Goal: Information Seeking & Learning: Learn about a topic

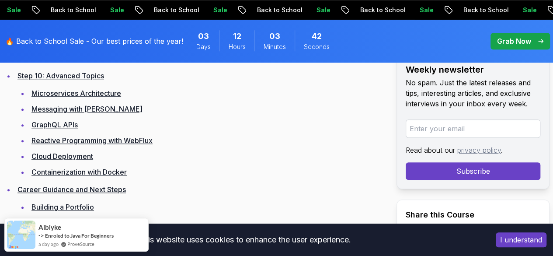
scroll to position [2035, 0]
drag, startPoint x: 0, startPoint y: 0, endPoint x: 251, endPoint y: 161, distance: 298.6
drag, startPoint x: 251, startPoint y: 161, endPoint x: 208, endPoint y: 157, distance: 43.5
click at [208, 130] on li "GraphQL APIs" at bounding box center [180, 124] width 302 height 12
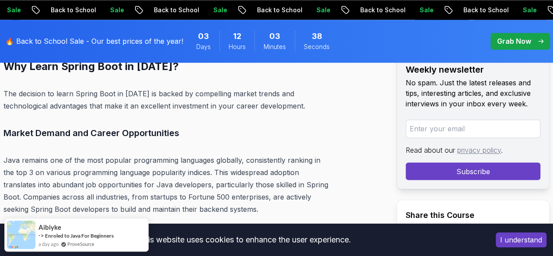
scroll to position [2312, 0]
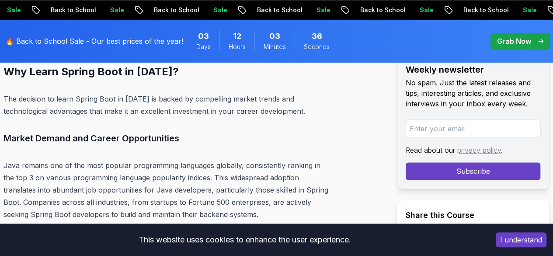
click at [56, 49] on link "Final Thoughts" at bounding box center [41, 44] width 48 height 9
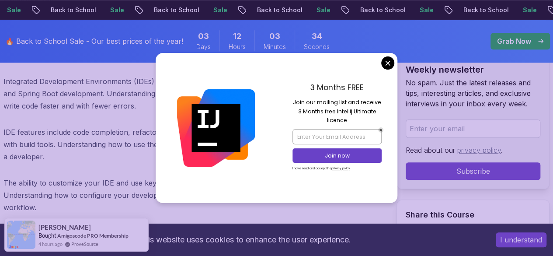
scroll to position [12037, 0]
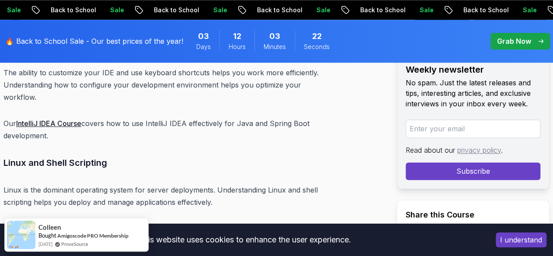
scroll to position [12146, 0]
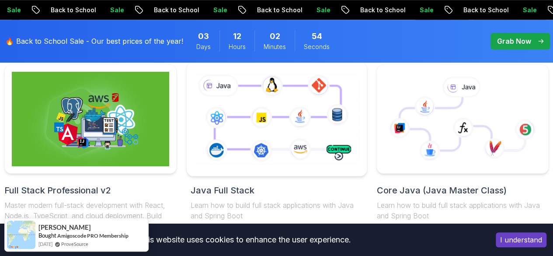
scroll to position [277, 0]
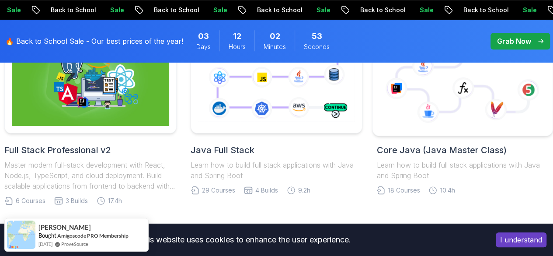
click at [422, 110] on icon at bounding box center [428, 112] width 22 height 22
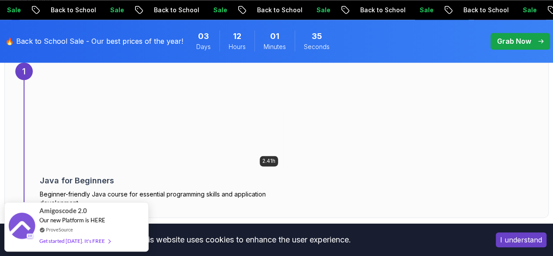
scroll to position [636, 0]
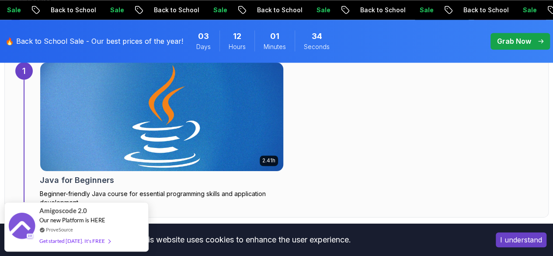
click at [151, 133] on img at bounding box center [161, 117] width 255 height 114
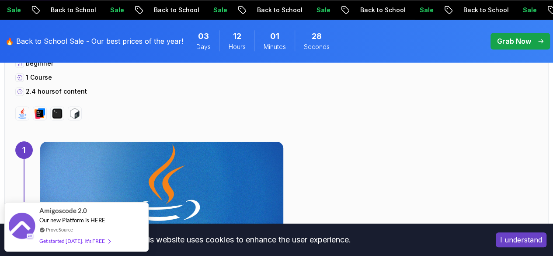
scroll to position [556, 0]
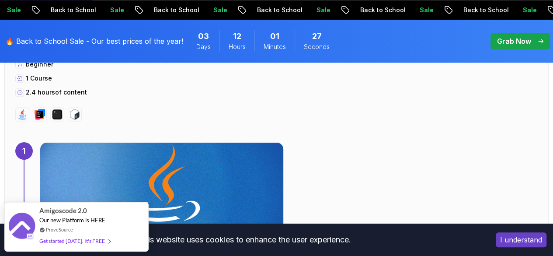
click at [147, 172] on img at bounding box center [161, 197] width 255 height 114
click at [201, 182] on img at bounding box center [161, 197] width 255 height 114
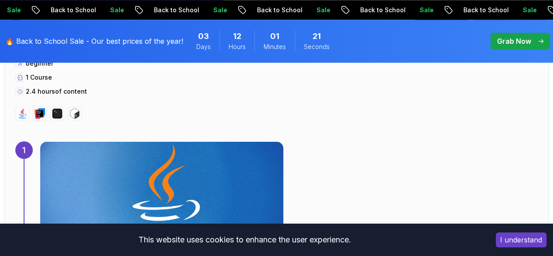
scroll to position [557, 0]
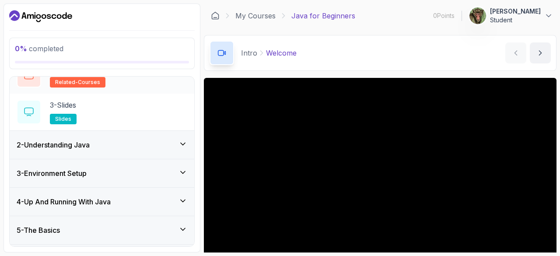
scroll to position [92, 0]
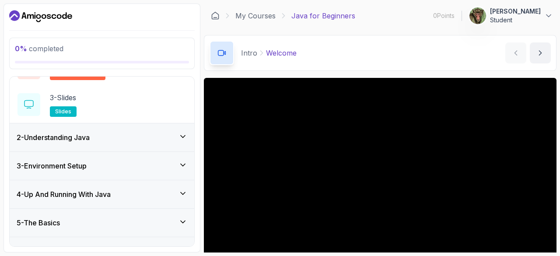
click at [178, 138] on icon at bounding box center [182, 136] width 9 height 9
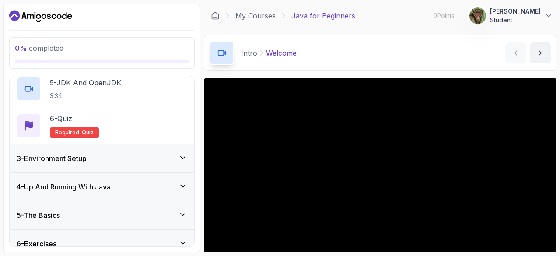
scroll to position [247, 0]
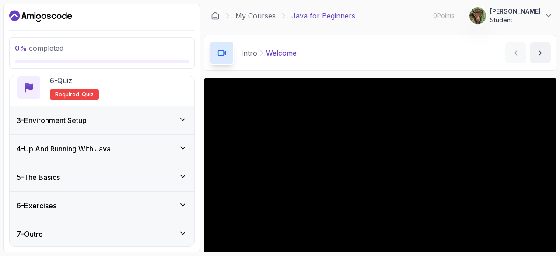
click at [174, 115] on div "3 - Environment Setup" at bounding box center [102, 120] width 171 height 10
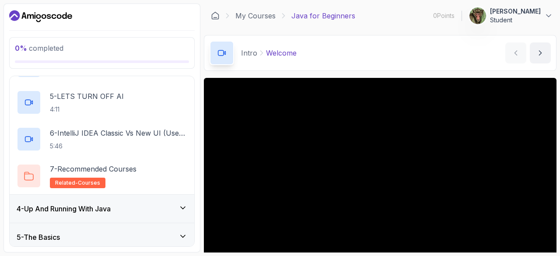
scroll to position [284, 0]
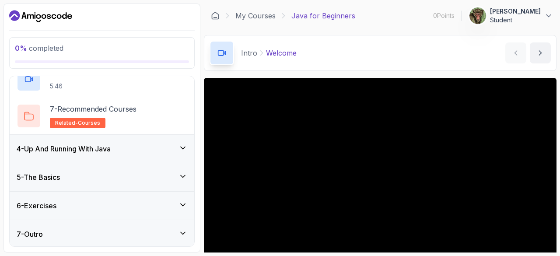
click at [173, 150] on div "4 - Up And Running With Java" at bounding box center [102, 148] width 171 height 10
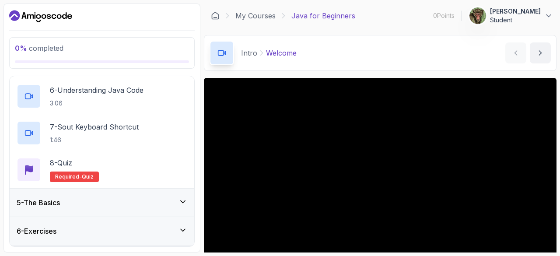
scroll to position [321, 0]
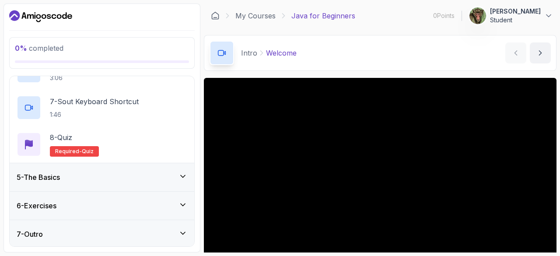
click at [160, 179] on div "5 - The Basics" at bounding box center [102, 177] width 171 height 10
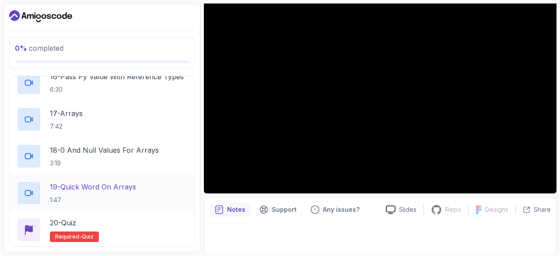
scroll to position [761, 0]
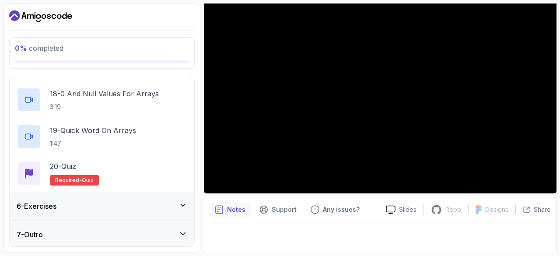
click at [115, 203] on div "6 - Exercises" at bounding box center [102, 206] width 171 height 10
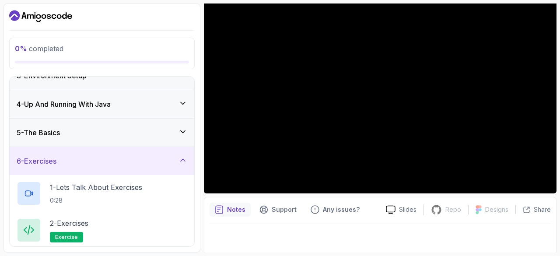
scroll to position [100, 0]
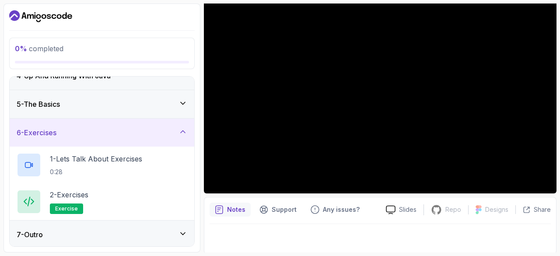
click at [176, 230] on div "7 - Outro" at bounding box center [102, 234] width 171 height 10
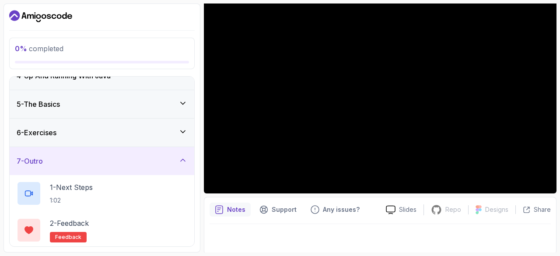
click at [182, 168] on div "7 - Outro" at bounding box center [102, 161] width 185 height 28
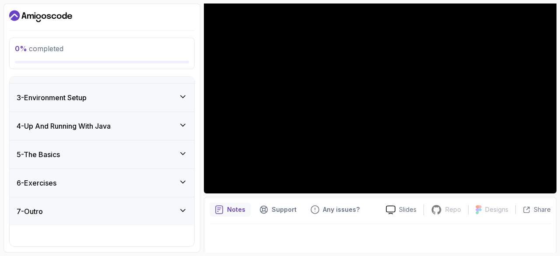
scroll to position [27, 0]
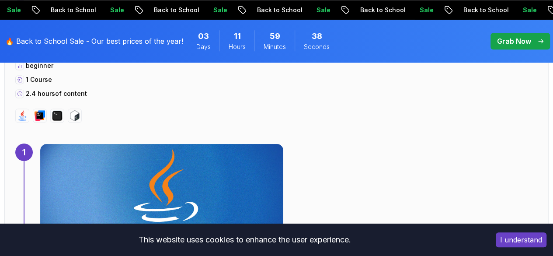
scroll to position [557, 0]
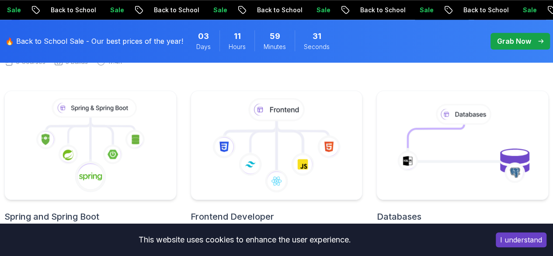
scroll to position [426, 0]
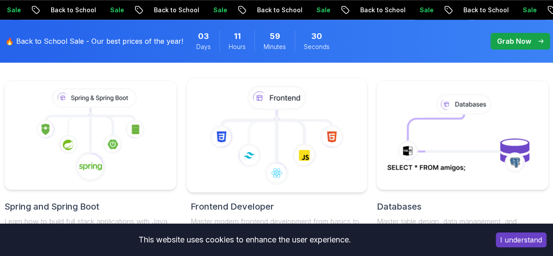
click at [270, 146] on icon at bounding box center [276, 135] width 165 height 99
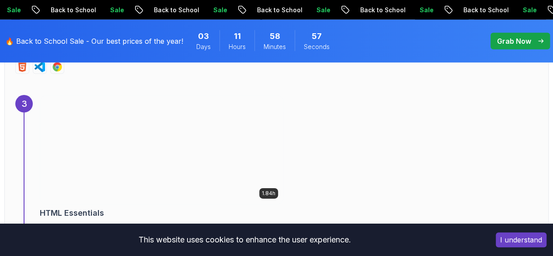
scroll to position [1269, 0]
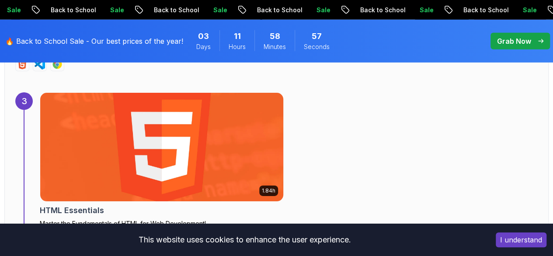
click at [166, 168] on img at bounding box center [161, 147] width 255 height 114
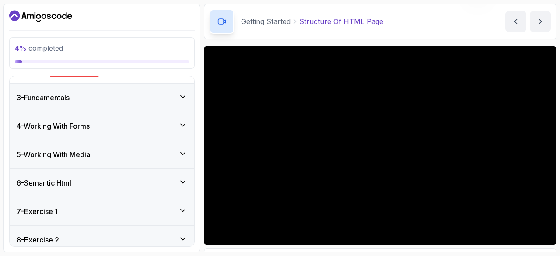
scroll to position [450, 0]
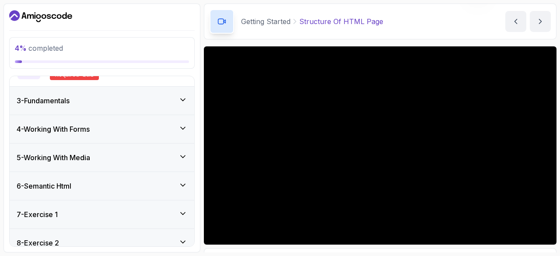
click at [186, 93] on div "3 - Fundamentals" at bounding box center [102, 101] width 185 height 28
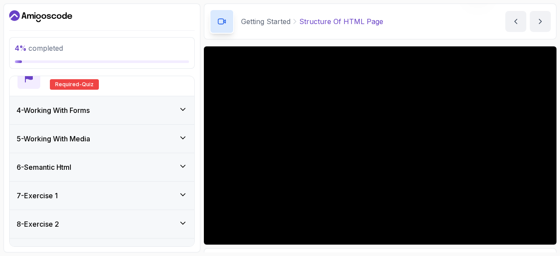
scroll to position [506, 0]
click at [173, 112] on div "4 - Working With Forms" at bounding box center [102, 110] width 171 height 10
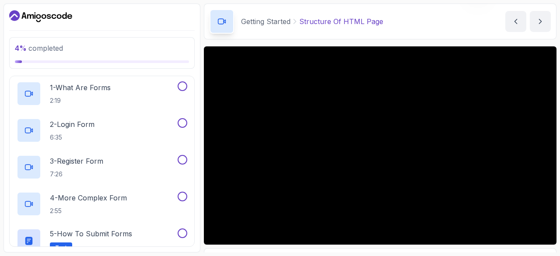
scroll to position [115, 0]
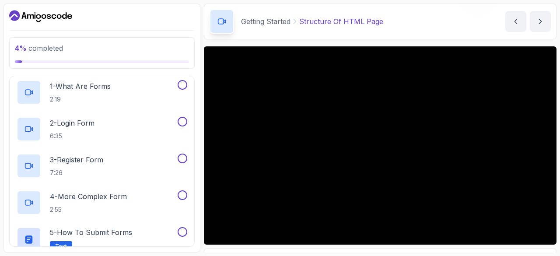
click at [159, 133] on div "2 - Login Form 6:35" at bounding box center [96, 129] width 159 height 24
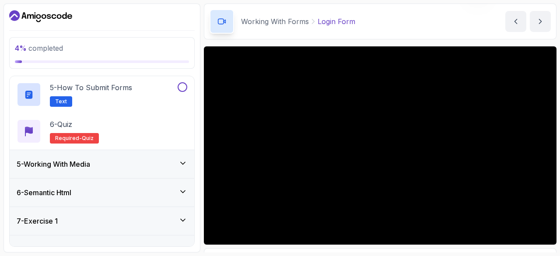
scroll to position [261, 0]
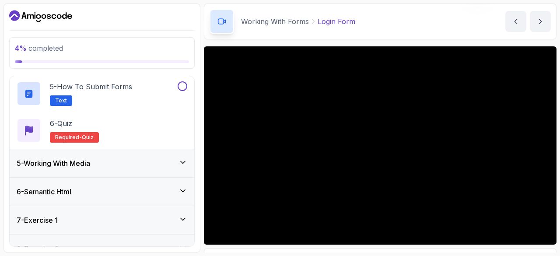
click at [149, 168] on div "5 - Working With Media" at bounding box center [102, 163] width 185 height 28
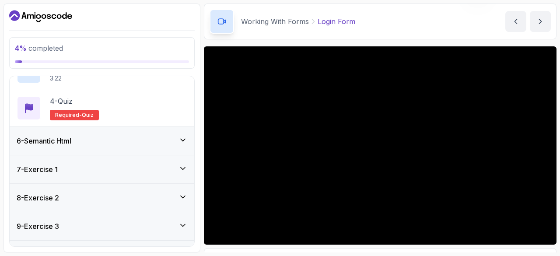
click at [180, 140] on icon at bounding box center [182, 140] width 9 height 9
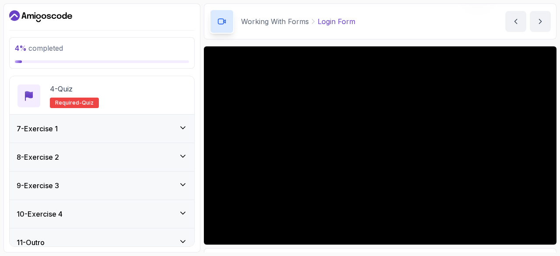
scroll to position [287, 0]
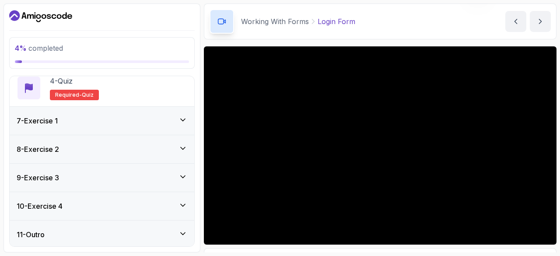
click at [158, 123] on div "7 - Exercise 1" at bounding box center [102, 120] width 171 height 10
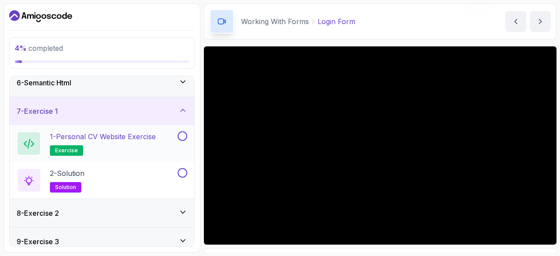
scroll to position [213, 0]
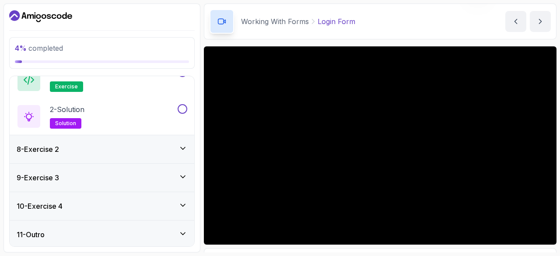
click at [124, 152] on div "8 - Exercise 2" at bounding box center [102, 149] width 171 height 10
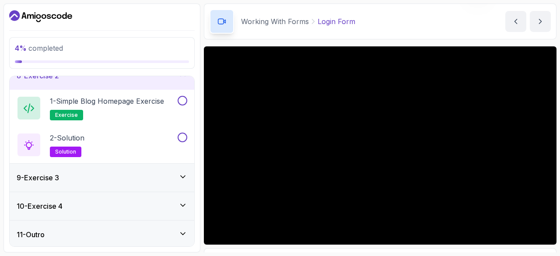
click at [131, 173] on div "9 - Exercise 3" at bounding box center [102, 177] width 171 height 10
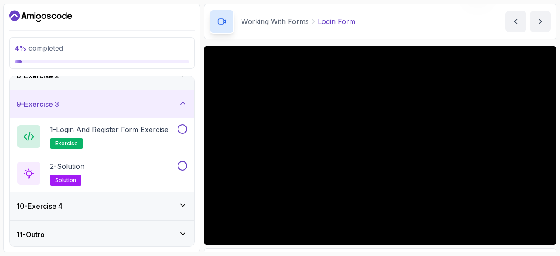
click at [135, 211] on div "10 - Exercise 4" at bounding box center [102, 206] width 185 height 28
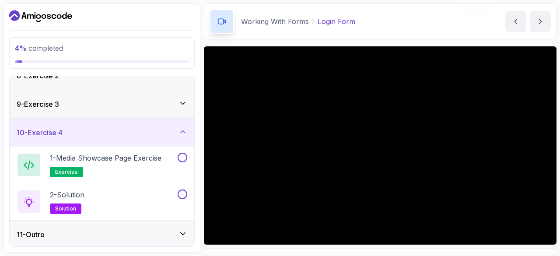
click at [154, 230] on div "11 - Outro" at bounding box center [102, 234] width 171 height 10
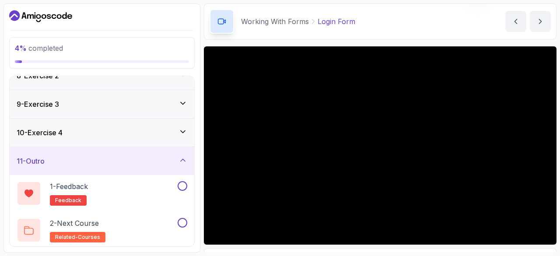
drag, startPoint x: 167, startPoint y: 171, endPoint x: 147, endPoint y: 141, distance: 36.0
click at [147, 141] on div "1 - Todo 2 - Getting Started 3 - Fundamentals 4 - Working With Forms 5 - Workin…" at bounding box center [102, 161] width 185 height 170
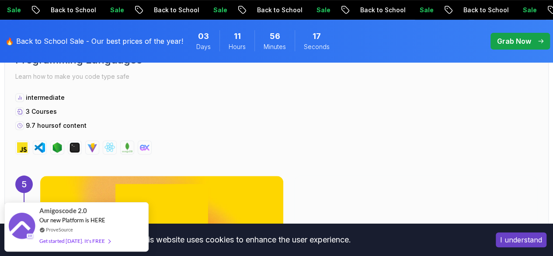
scroll to position [1825, 0]
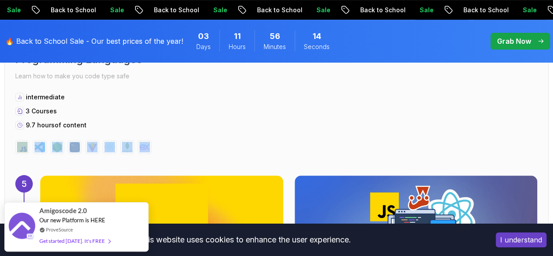
drag, startPoint x: 155, startPoint y: 122, endPoint x: 10, endPoint y: 132, distance: 145.5
click at [10, 132] on div "5 Programming Languages Learn how to make you code type safe intermediate 3 Cou…" at bounding box center [276, 253] width 545 height 464
click at [117, 144] on div "5 Programming Languages Learn how to make you code type safe intermediate 3 Cou…" at bounding box center [276, 253] width 545 height 464
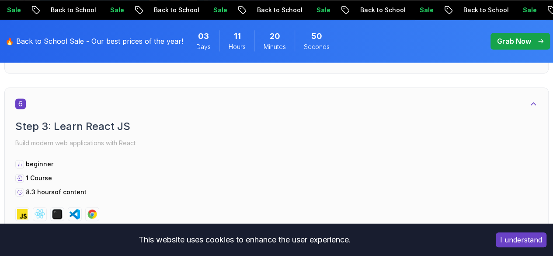
scroll to position [2237, 0]
